Goal: Information Seeking & Learning: Learn about a topic

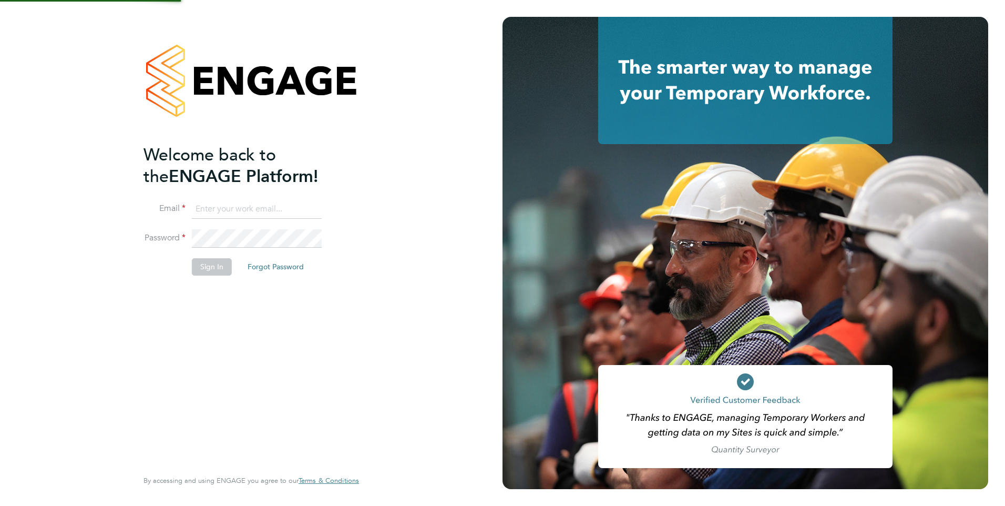
type input "[EMAIL_ADDRESS][DOMAIN_NAME]"
click at [358, 249] on div "Welcome back to the ENGAGE Platform! Email fesouth@protocol.co.uk Password Sign…" at bounding box center [250, 251] width 215 height 468
click at [202, 268] on button "Sign In" at bounding box center [212, 266] width 40 height 17
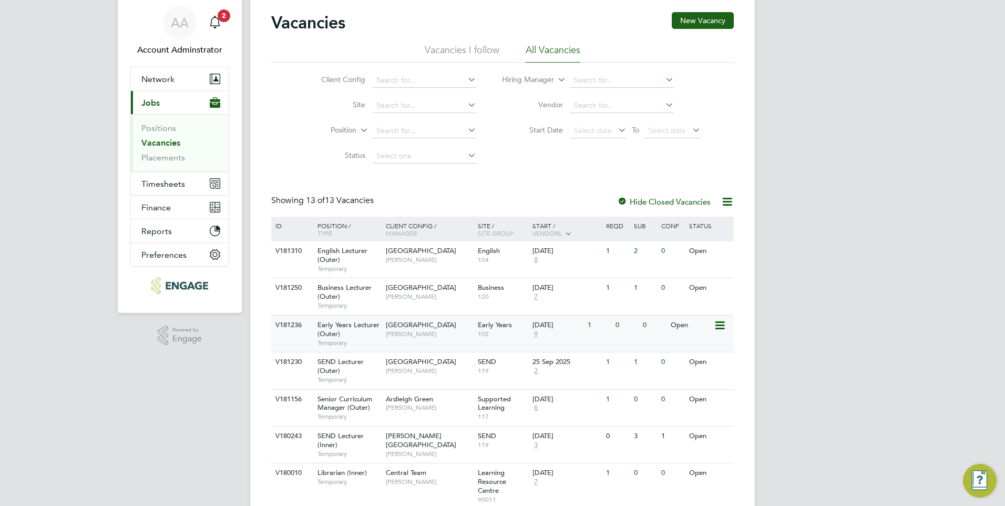
scroll to position [53, 0]
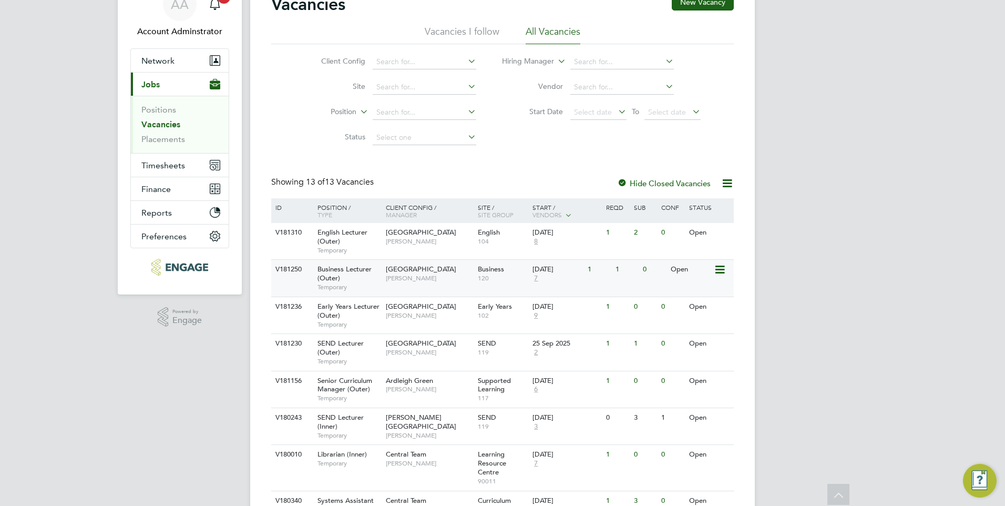
click at [418, 276] on span "[PERSON_NAME]" at bounding box center [429, 278] width 87 height 8
click at [408, 274] on span "Shabnam Shaheen" at bounding box center [429, 278] width 87 height 8
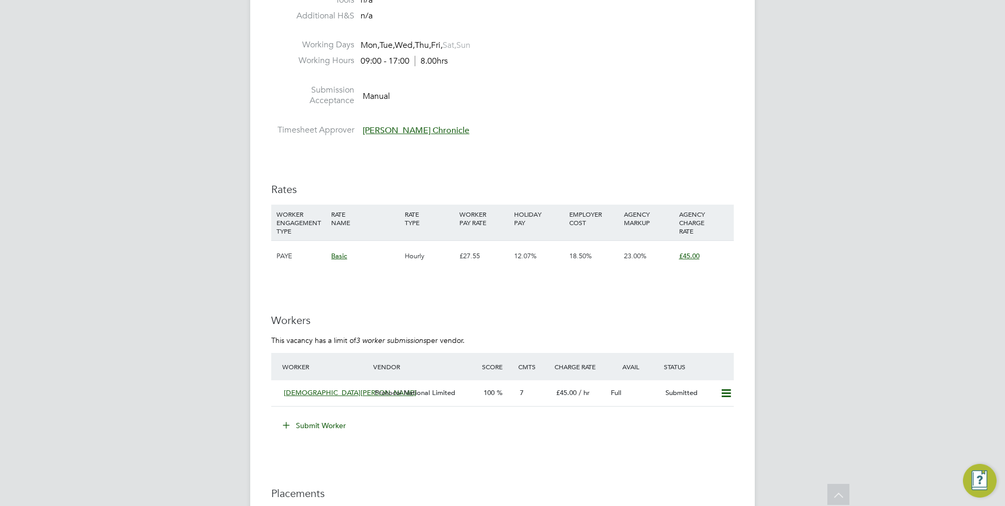
scroll to position [1629, 0]
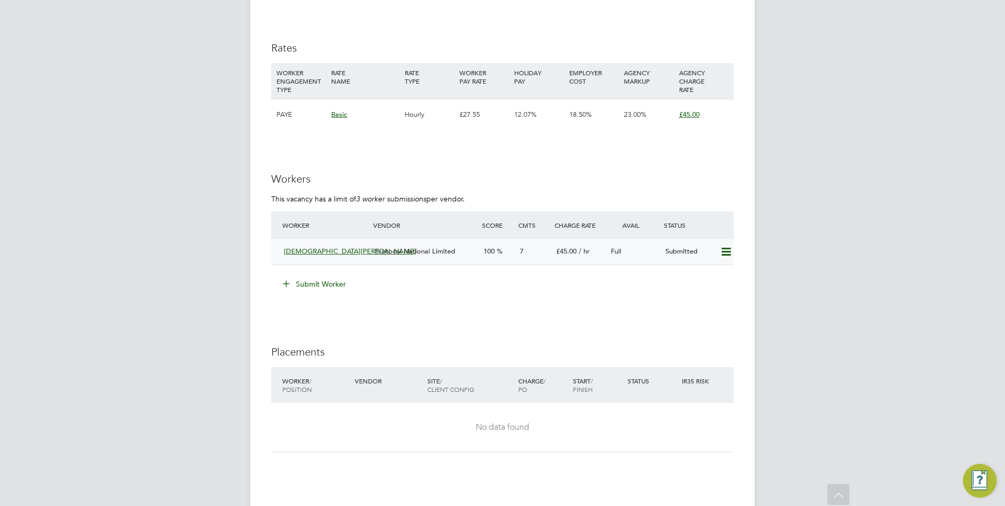
click at [427, 253] on span "Protocol National Limited" at bounding box center [415, 250] width 80 height 9
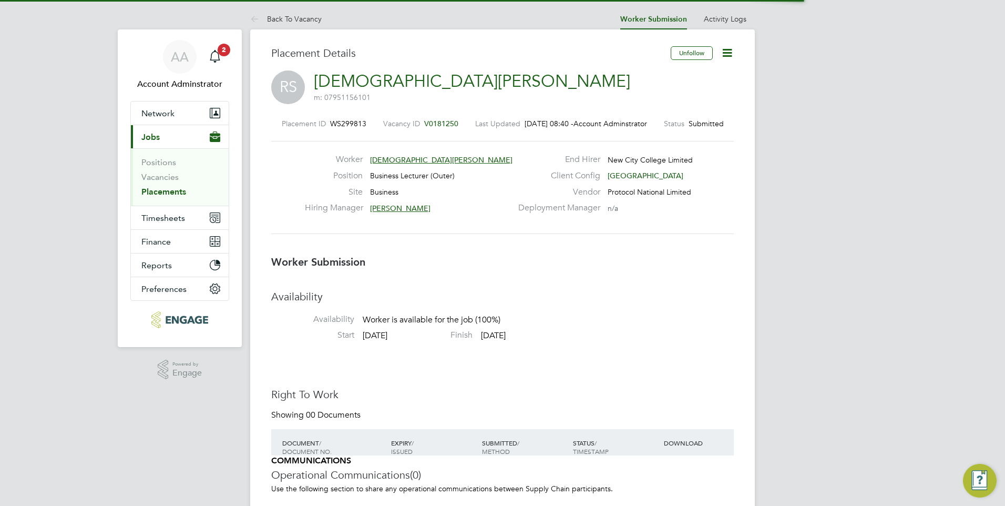
scroll to position [5, 5]
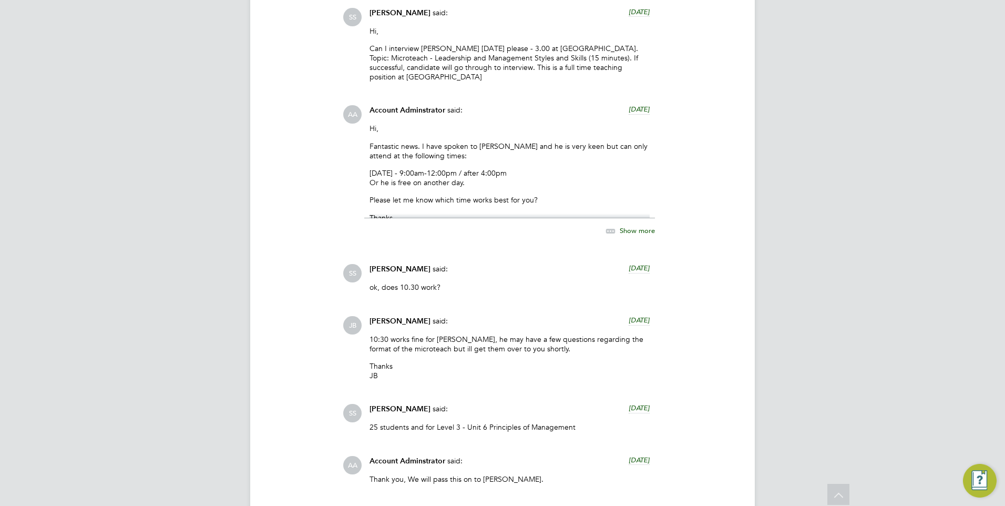
click at [626, 232] on span "Show more" at bounding box center [637, 230] width 35 height 9
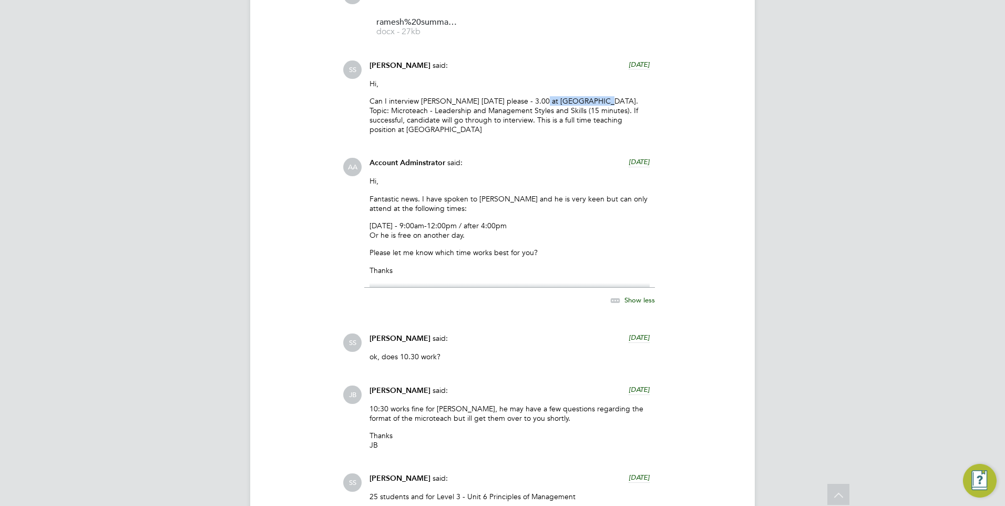
drag, startPoint x: 541, startPoint y: 102, endPoint x: 603, endPoint y: 101, distance: 62.5
click at [603, 101] on p "Can I interview [PERSON_NAME] [DATE] please - 3.00 at [GEOGRAPHIC_DATA]. Topic:…" at bounding box center [509, 115] width 280 height 38
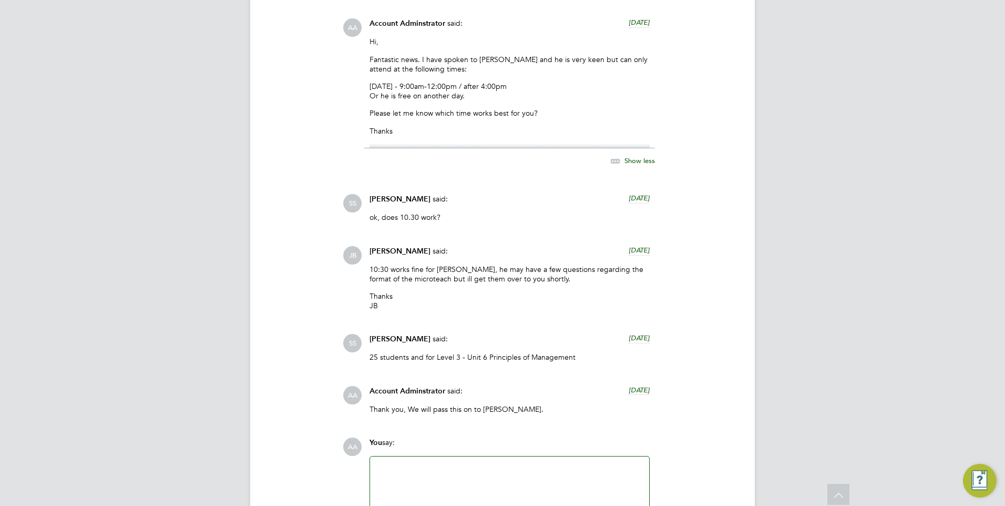
scroll to position [1209, 0]
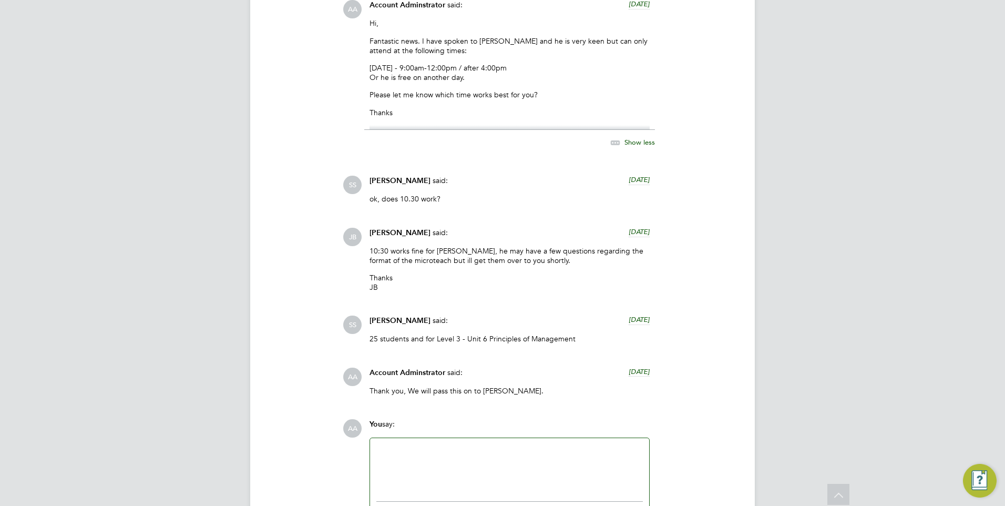
click at [278, 282] on div "COMMUNICATIONS Operational Communications (7) Use the following section to shar…" at bounding box center [502, 159] width 463 height 772
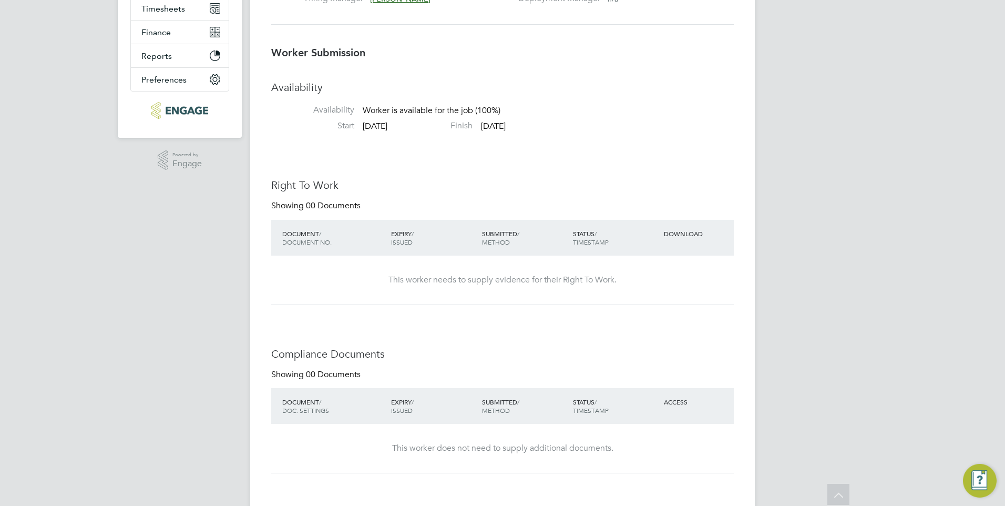
scroll to position [158, 0]
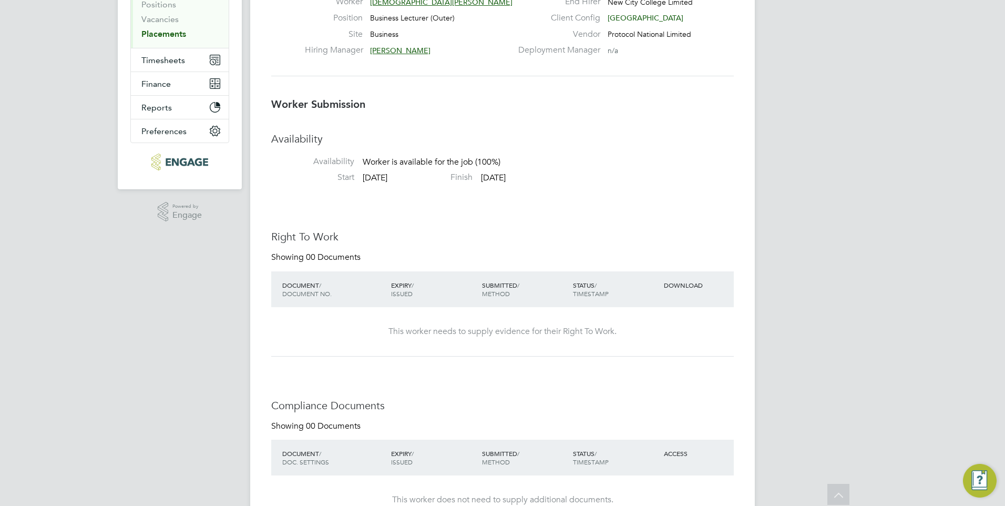
drag, startPoint x: 507, startPoint y: 179, endPoint x: 583, endPoint y: 183, distance: 76.3
click at [583, 183] on li "Start [DATE] Finish [DATE]" at bounding box center [502, 180] width 463 height 16
drag, startPoint x: 583, startPoint y: 183, endPoint x: 525, endPoint y: 219, distance: 68.7
click at [525, 219] on div "Availability Availability Worker is available for the job (100%) Start [DATE] F…" at bounding box center [502, 457] width 463 height 650
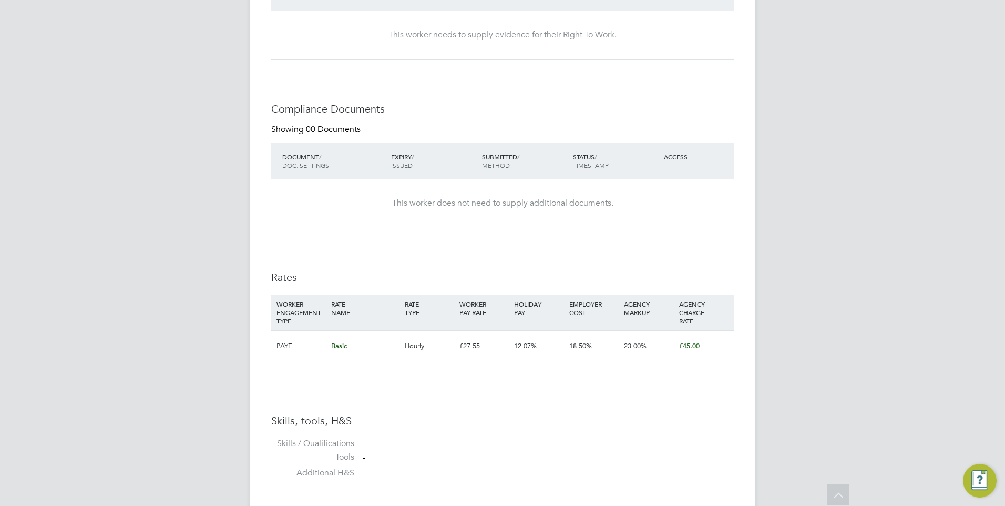
scroll to position [473, 0]
